Goal: Information Seeking & Learning: Find specific fact

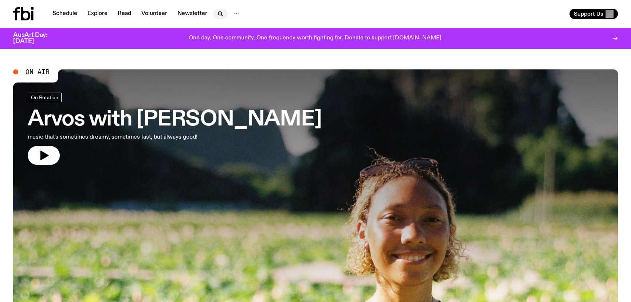
click at [218, 11] on icon "button" at bounding box center [220, 13] width 9 height 9
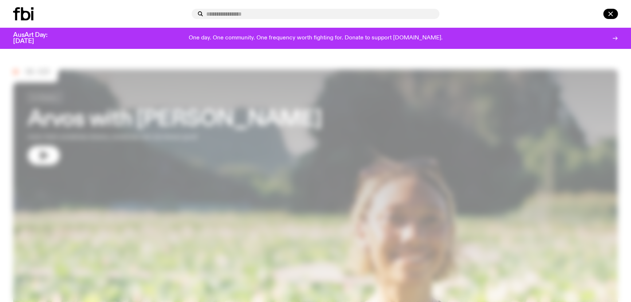
click at [228, 15] on input "text" at bounding box center [320, 14] width 228 height 6
type input "*****"
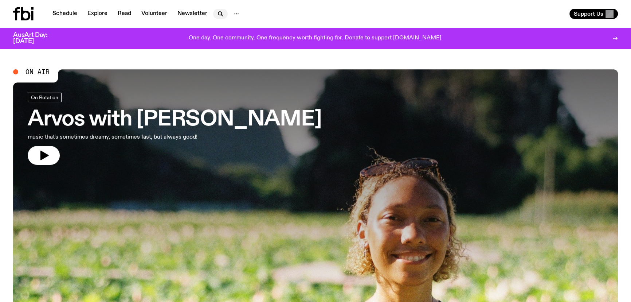
click at [219, 13] on icon "button" at bounding box center [220, 13] width 9 height 9
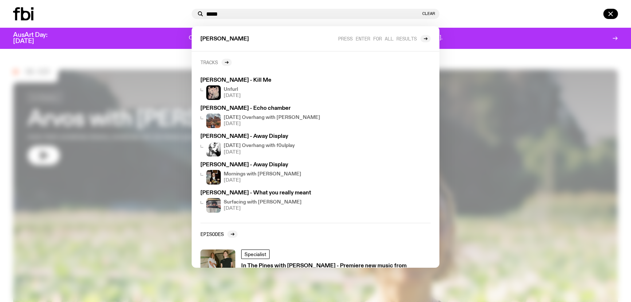
type input "*****"
click at [208, 63] on h2 "Tracks" at bounding box center [210, 61] width 18 height 5
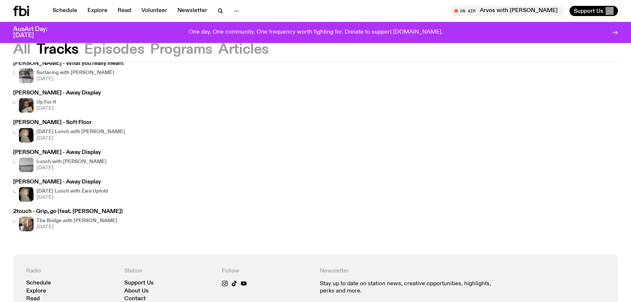
scroll to position [33, 0]
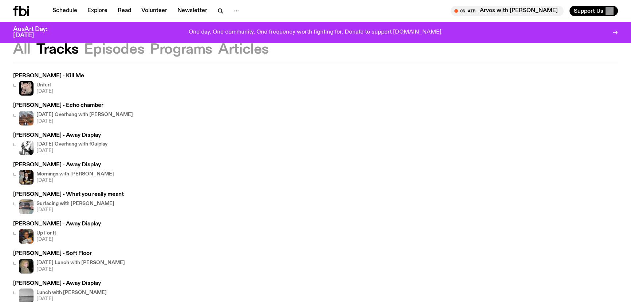
click at [53, 48] on button "Tracks" at bounding box center [57, 49] width 42 height 13
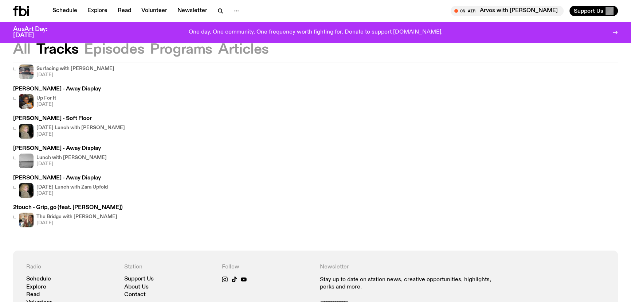
scroll to position [0, 0]
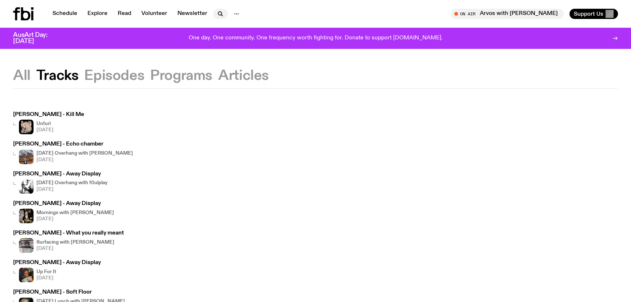
click at [219, 12] on icon "button" at bounding box center [220, 13] width 9 height 9
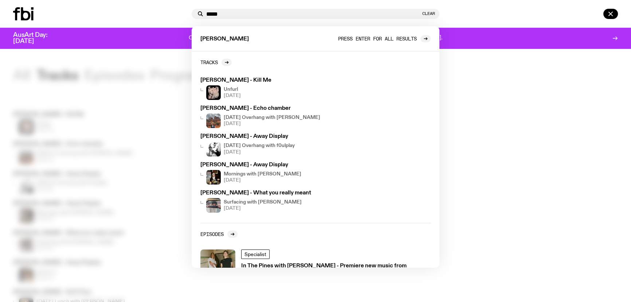
type input "*****"
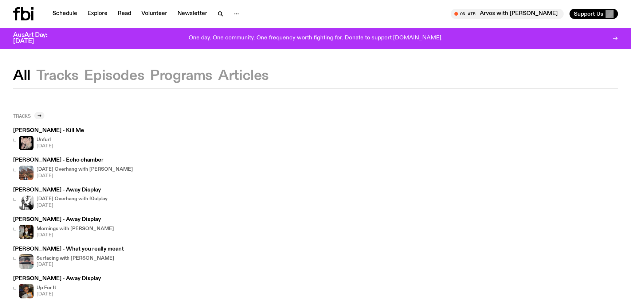
click at [38, 119] on div at bounding box center [39, 115] width 10 height 7
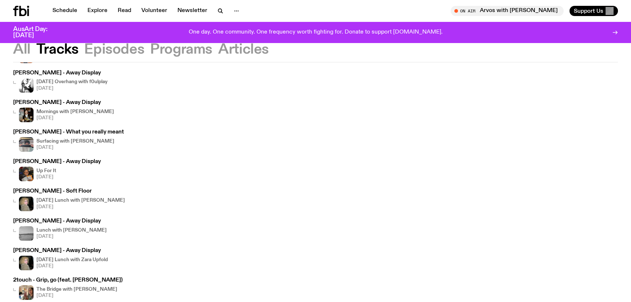
scroll to position [29, 0]
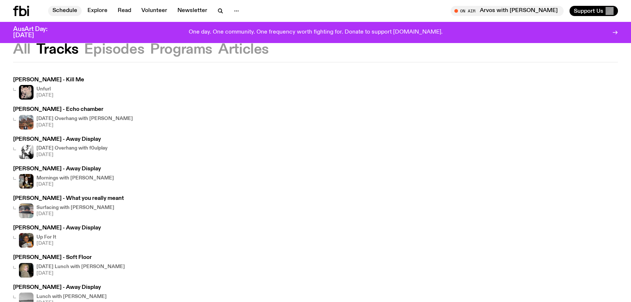
click at [77, 11] on link "Schedule" at bounding box center [65, 11] width 34 height 10
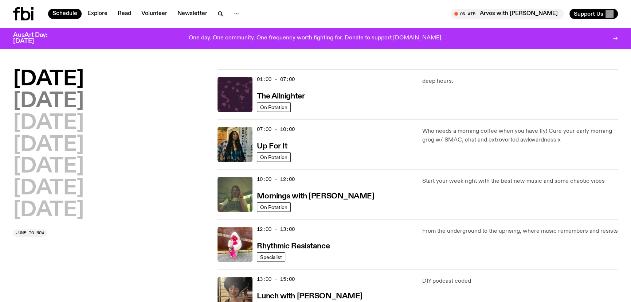
click at [69, 103] on h2 "[DATE]" at bounding box center [48, 101] width 71 height 20
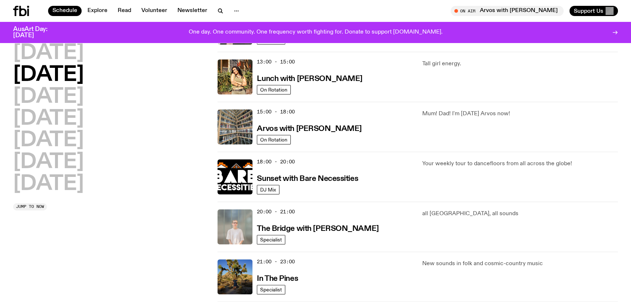
scroll to position [219, 0]
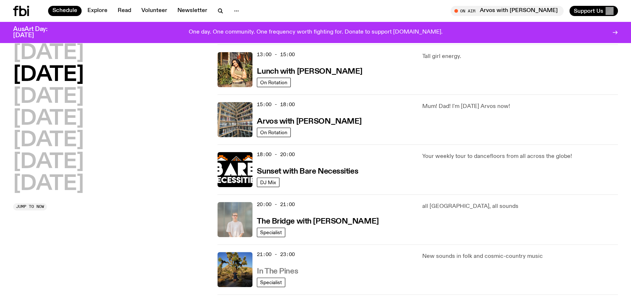
click at [292, 271] on h3 "In The Pines" at bounding box center [277, 272] width 41 height 8
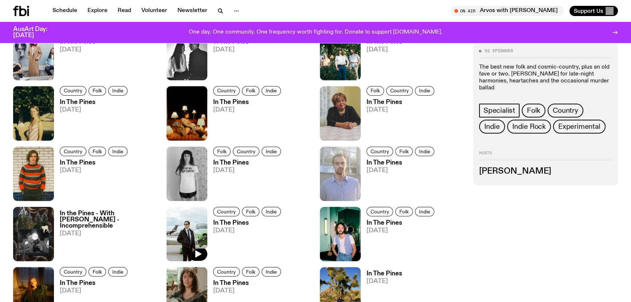
scroll to position [393, 0]
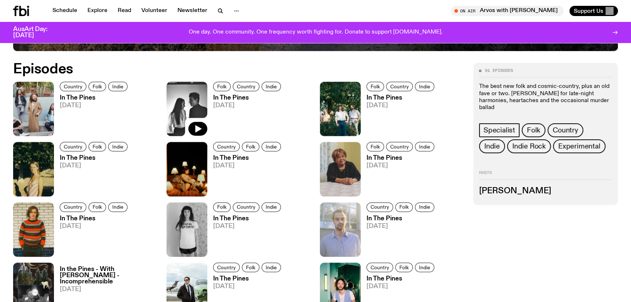
click at [191, 90] on img at bounding box center [187, 109] width 41 height 54
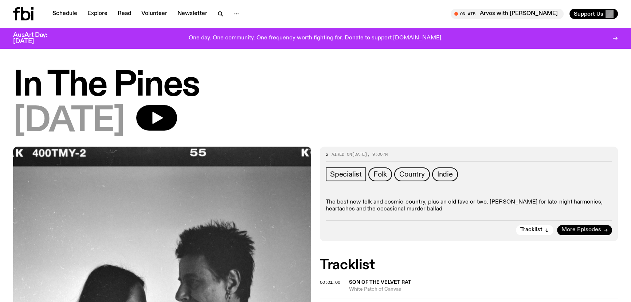
click at [582, 232] on span "More Episodes" at bounding box center [582, 229] width 40 height 5
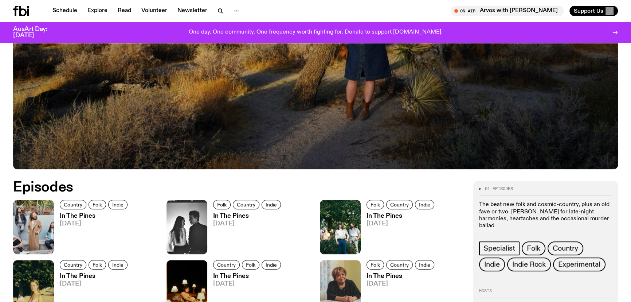
scroll to position [360, 0]
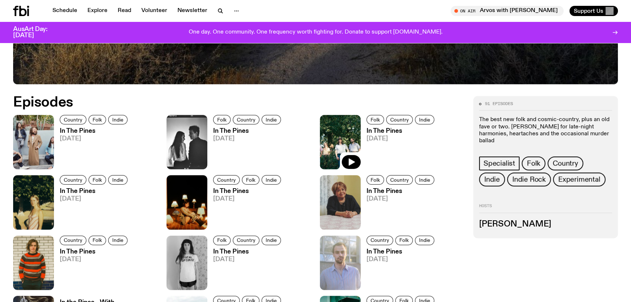
click at [337, 141] on img at bounding box center [340, 142] width 41 height 54
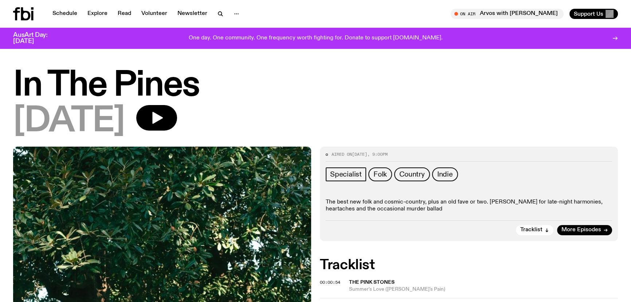
drag, startPoint x: 598, startPoint y: 228, endPoint x: 568, endPoint y: 209, distance: 35.2
click at [598, 228] on span "More Episodes" at bounding box center [582, 229] width 40 height 5
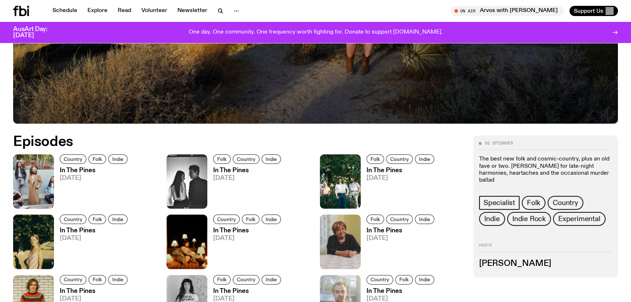
scroll to position [427, 0]
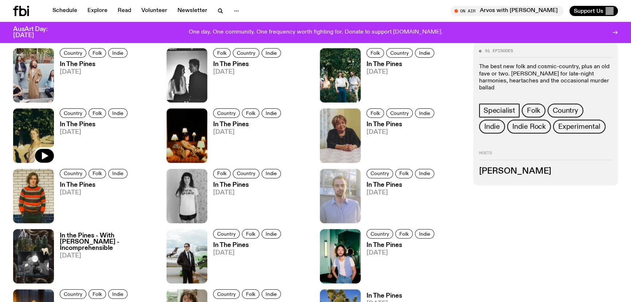
click at [48, 124] on img at bounding box center [33, 135] width 41 height 54
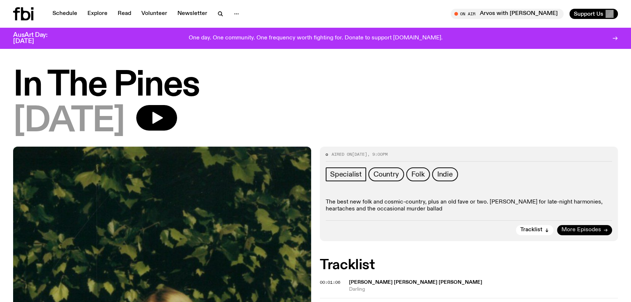
drag, startPoint x: 590, startPoint y: 229, endPoint x: 568, endPoint y: 229, distance: 21.5
click at [590, 229] on span "More Episodes" at bounding box center [582, 229] width 40 height 5
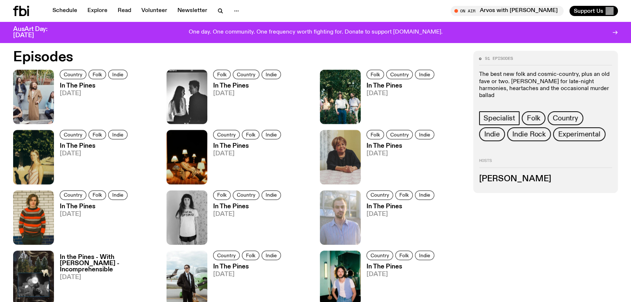
scroll to position [459, 0]
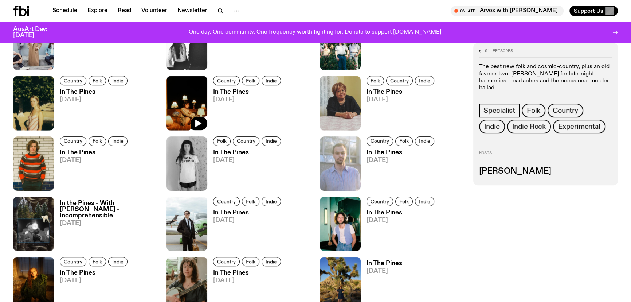
click at [190, 105] on img at bounding box center [187, 103] width 41 height 54
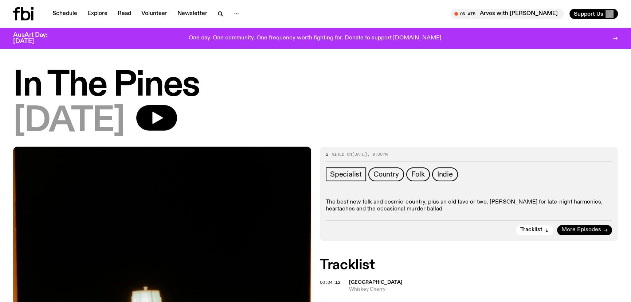
click at [597, 227] on span "More Episodes" at bounding box center [582, 229] width 40 height 5
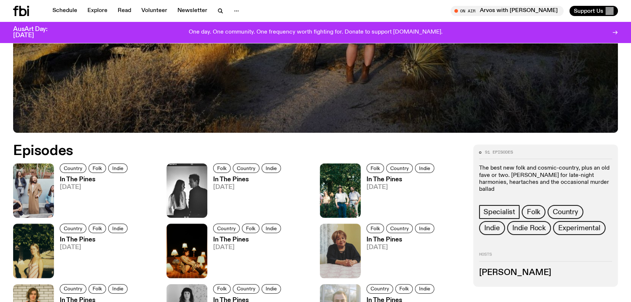
scroll to position [393, 0]
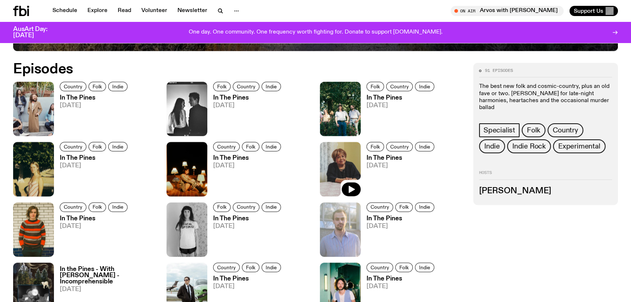
click at [341, 159] on img at bounding box center [340, 169] width 41 height 54
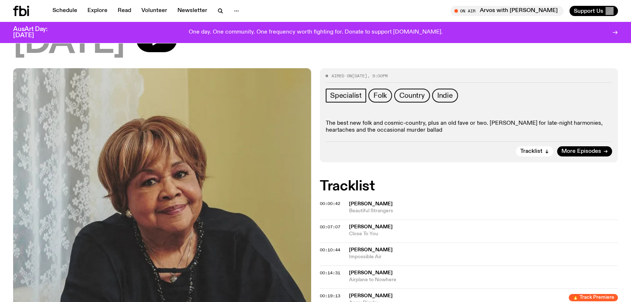
scroll to position [163, 0]
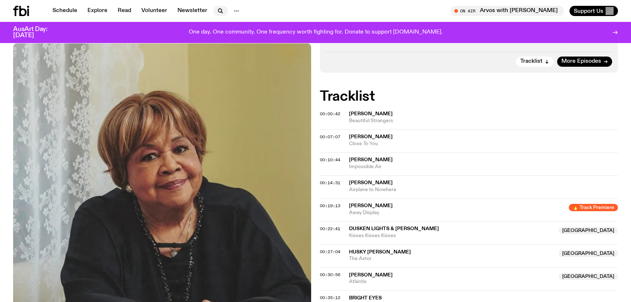
click at [219, 11] on icon "button" at bounding box center [220, 11] width 9 height 9
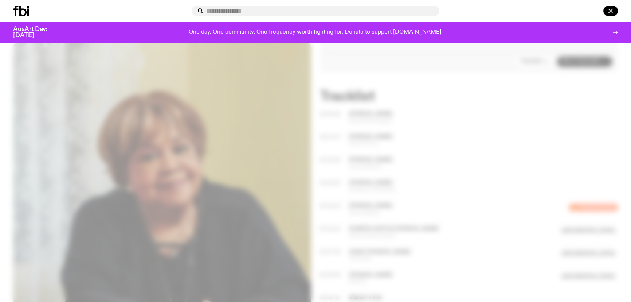
click at [225, 10] on input "text" at bounding box center [320, 11] width 228 height 6
type input "*****"
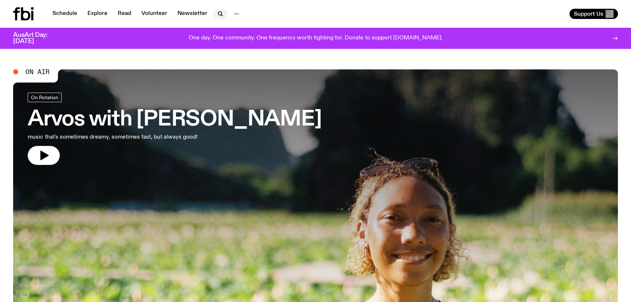
click at [220, 13] on icon "button" at bounding box center [220, 13] width 9 height 9
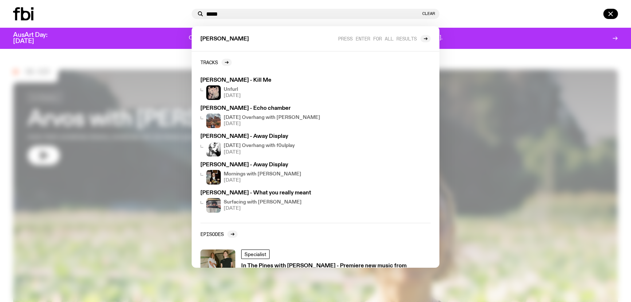
type input "*****"
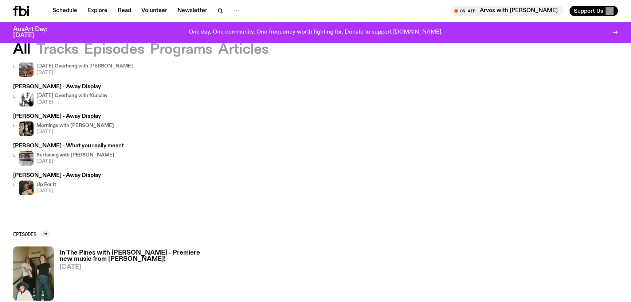
scroll to position [32, 0]
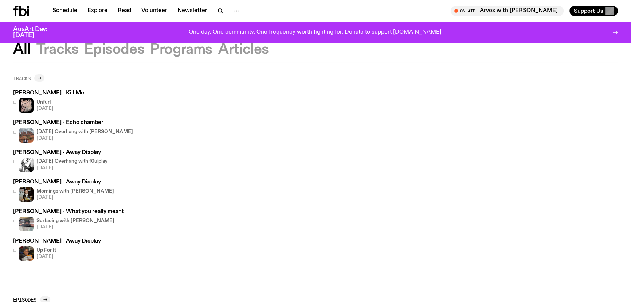
click at [41, 78] on icon at bounding box center [40, 78] width 1 height 3
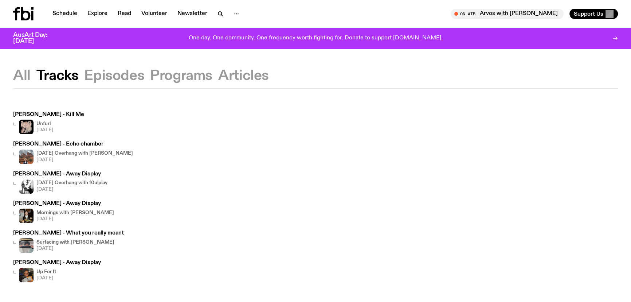
click at [16, 71] on button "All" at bounding box center [22, 75] width 18 height 13
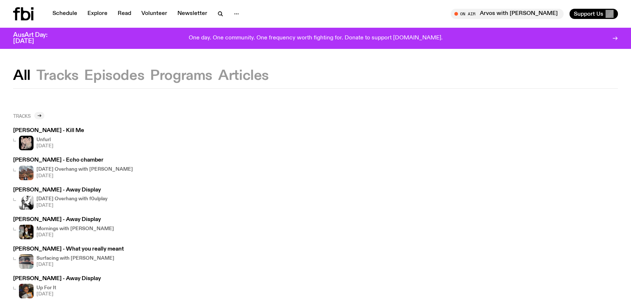
click at [41, 116] on icon at bounding box center [39, 115] width 4 height 4
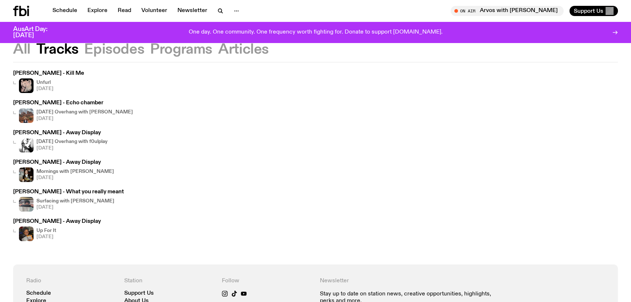
scroll to position [30, 0]
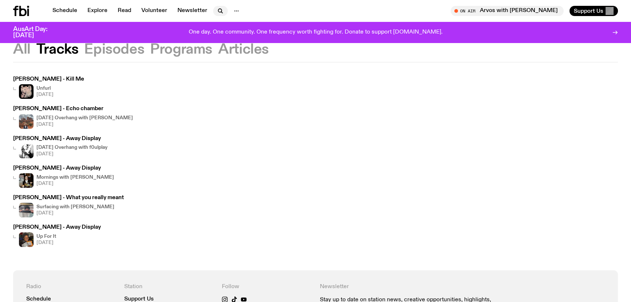
click at [220, 10] on icon "button" at bounding box center [220, 11] width 9 height 9
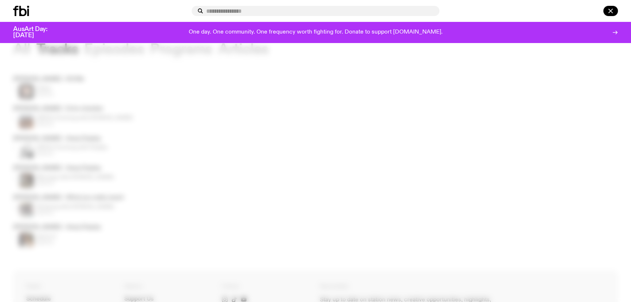
click at [257, 11] on input "text" at bounding box center [320, 11] width 228 height 6
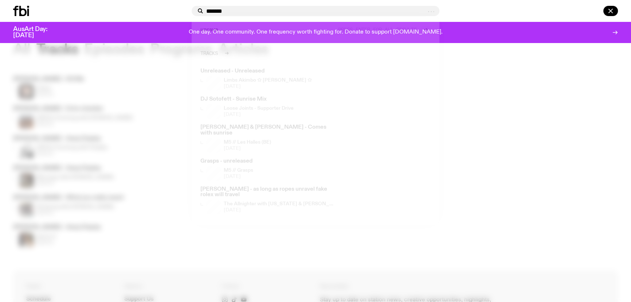
type input "*******"
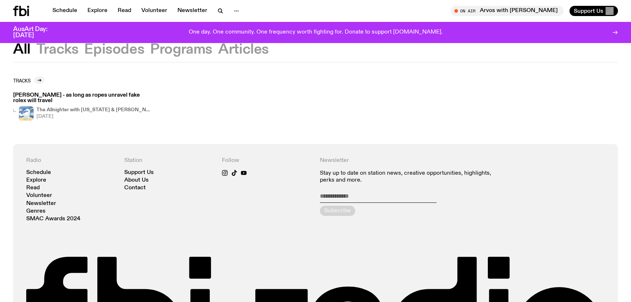
click at [269, 100] on div "[PERSON_NAME] - as long as ropes unravel fake rolex will travel The Allnighter …" at bounding box center [315, 107] width 605 height 28
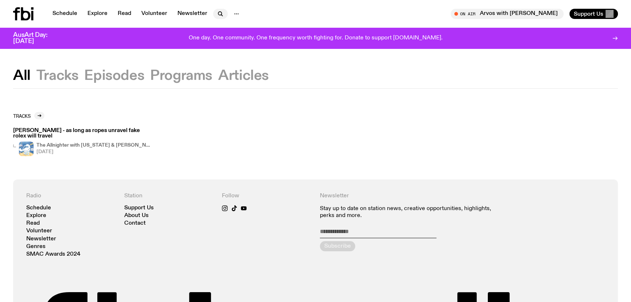
click at [221, 13] on icon "button" at bounding box center [220, 13] width 9 height 9
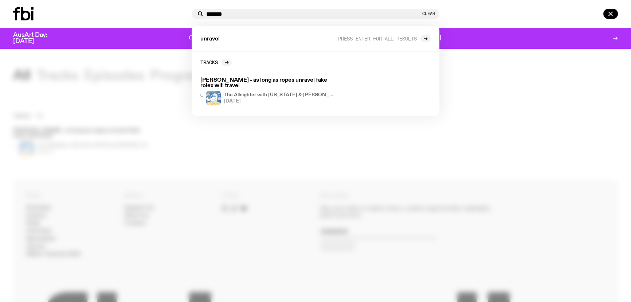
click at [217, 15] on input "*******" at bounding box center [313, 14] width 215 height 6
type input "**********"
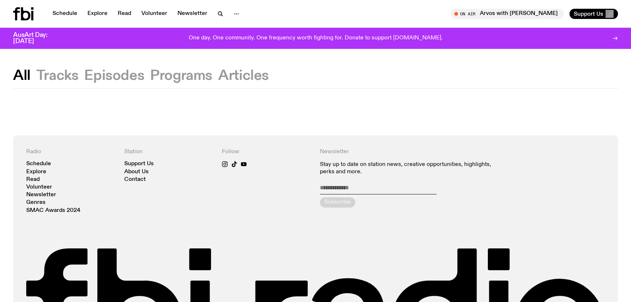
click at [217, 15] on icon "button" at bounding box center [220, 13] width 9 height 9
click at [243, 14] on div "Schedule Explore Read Volunteer Newsletter" at bounding box center [163, 13] width 300 height 13
click at [219, 12] on icon "button" at bounding box center [219, 13] width 3 height 3
